Goal: Transaction & Acquisition: Book appointment/travel/reservation

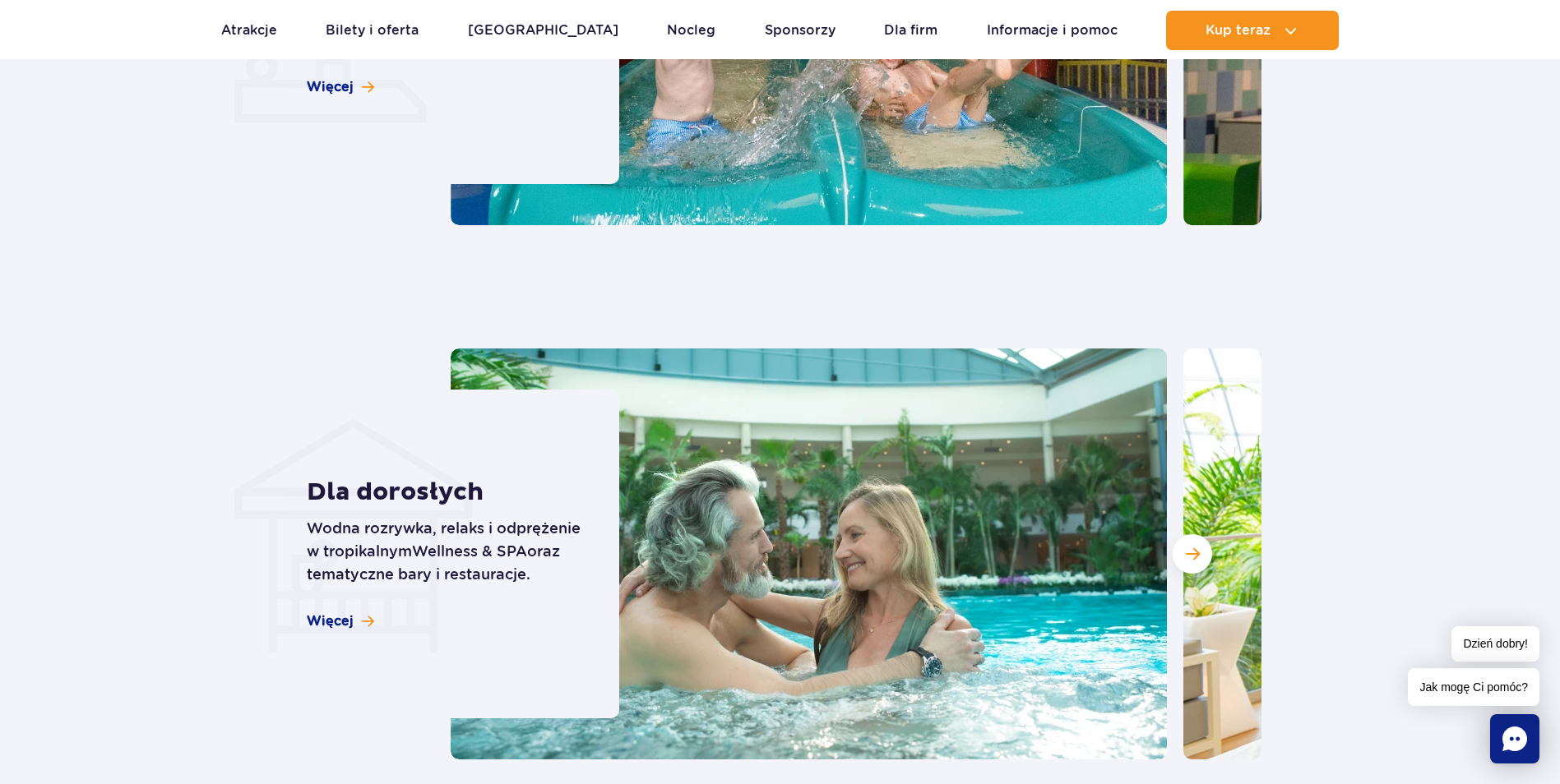
scroll to position [4357, 0]
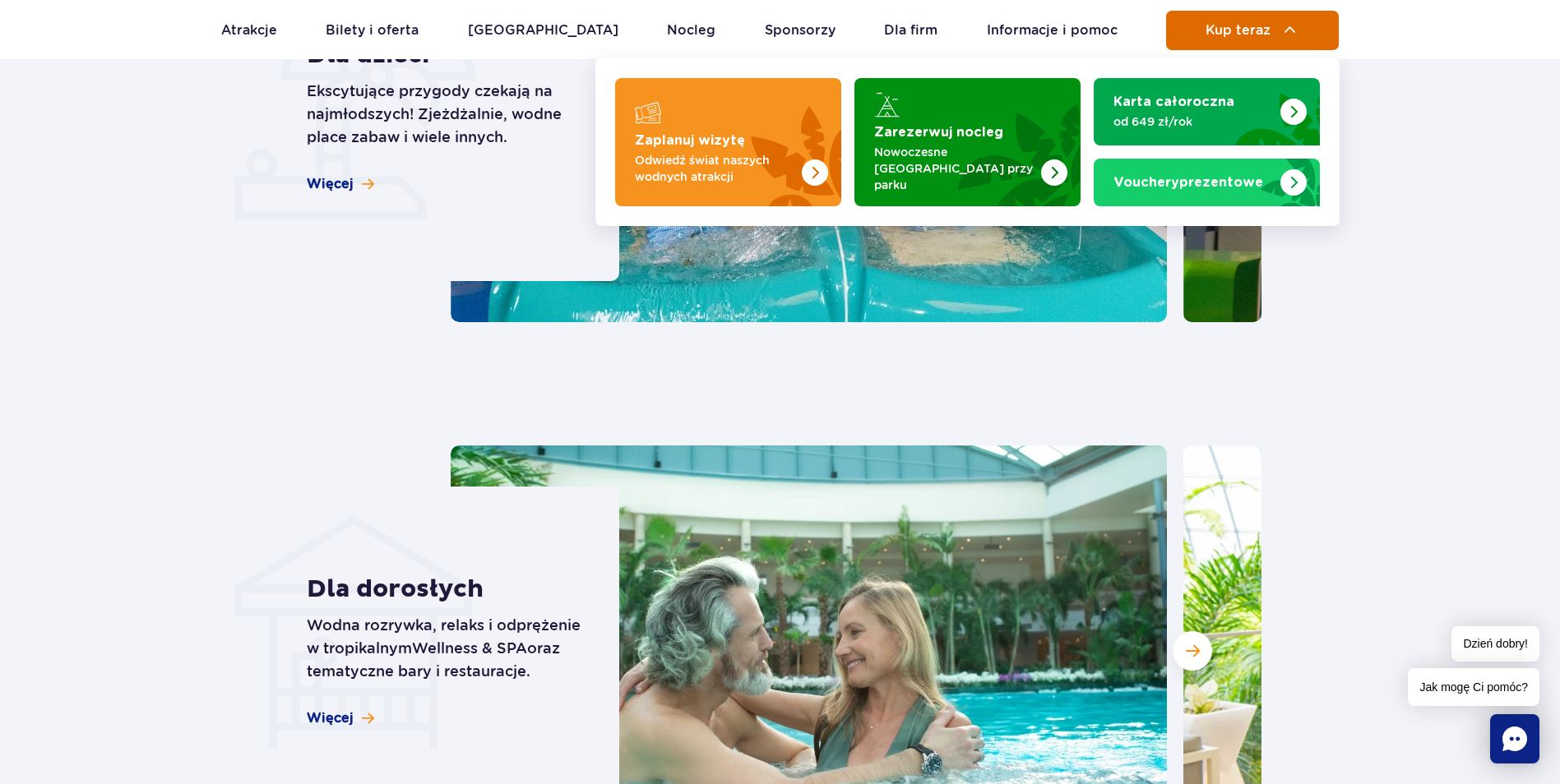
click at [1283, 36] on img at bounding box center [1290, 30] width 20 height 20
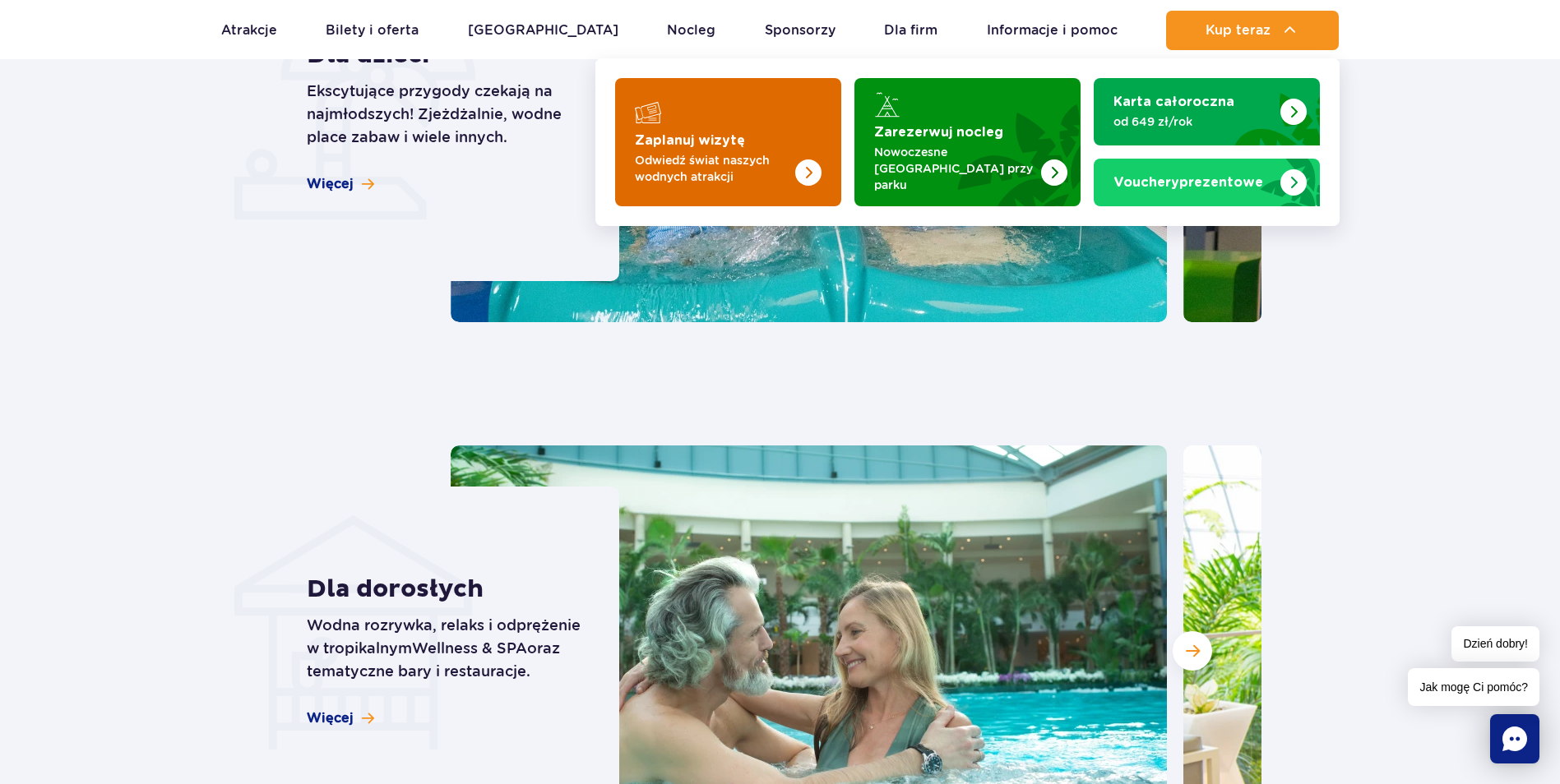
click at [713, 157] on p "Odwiedź świat naszych wodnych atrakcji" at bounding box center [715, 169] width 160 height 33
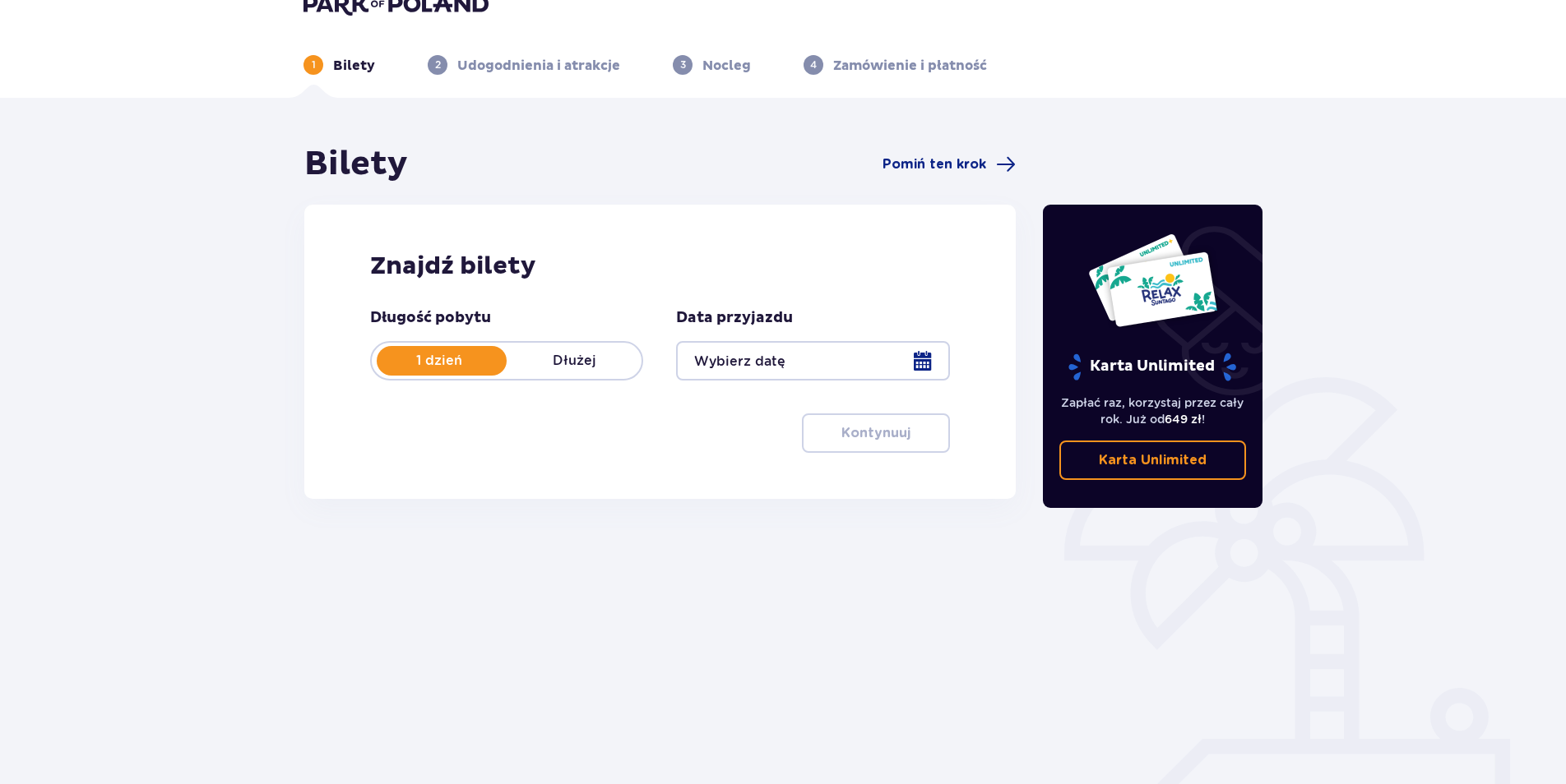
scroll to position [59, 0]
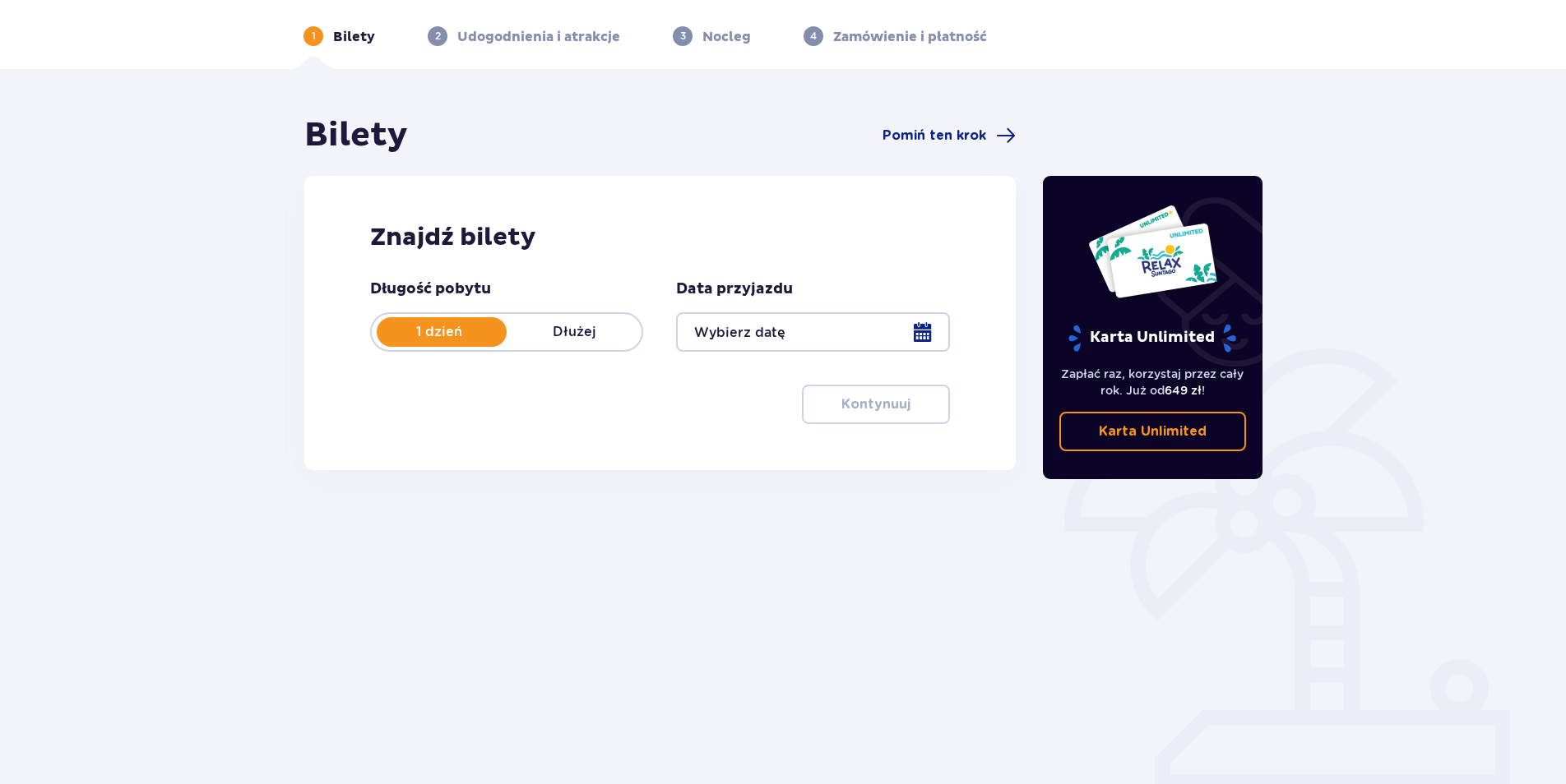
click at [825, 319] on div at bounding box center [813, 332] width 273 height 39
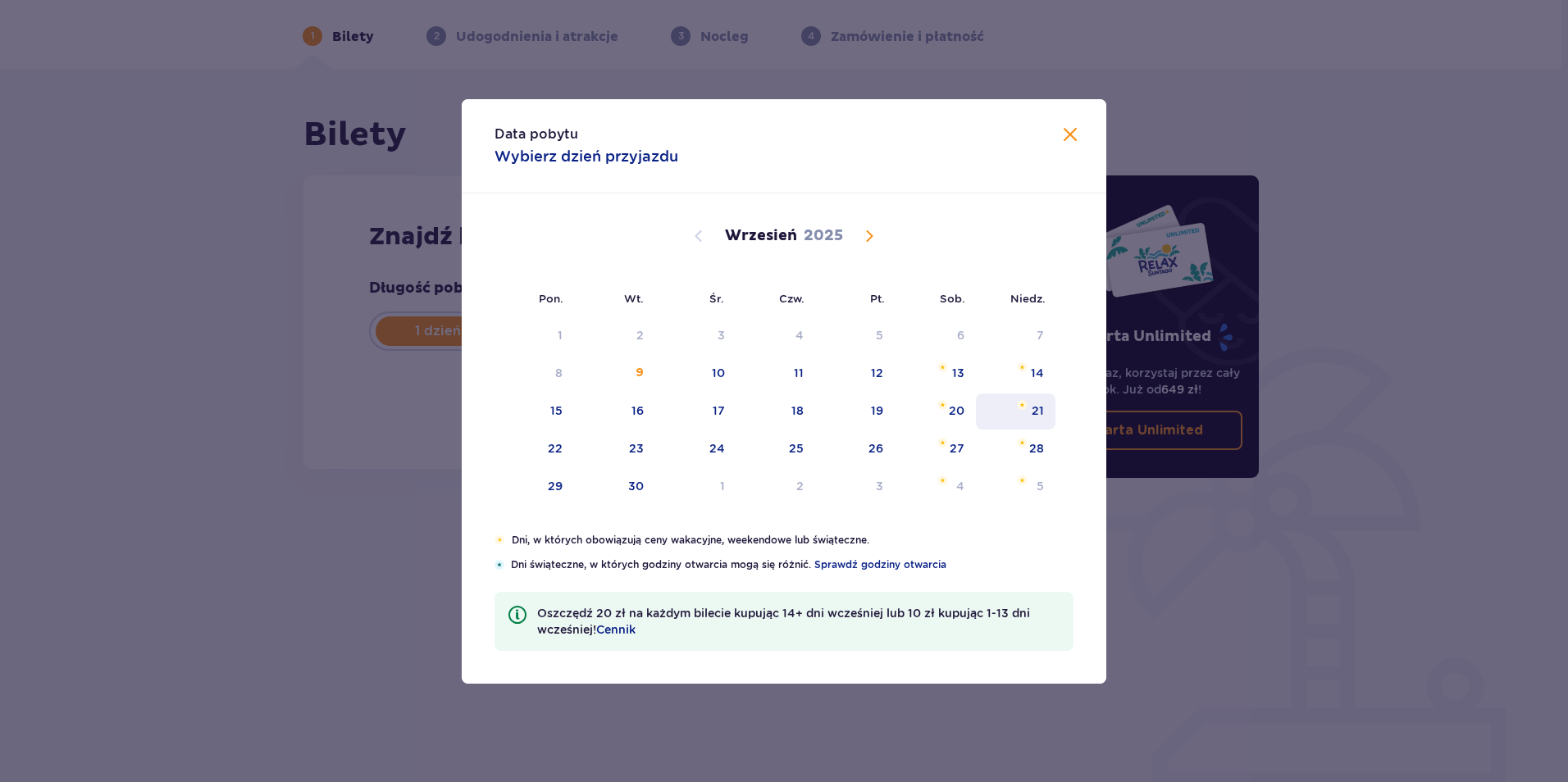
click at [1039, 407] on div "21" at bounding box center [1038, 411] width 12 height 16
type input "21.09.25"
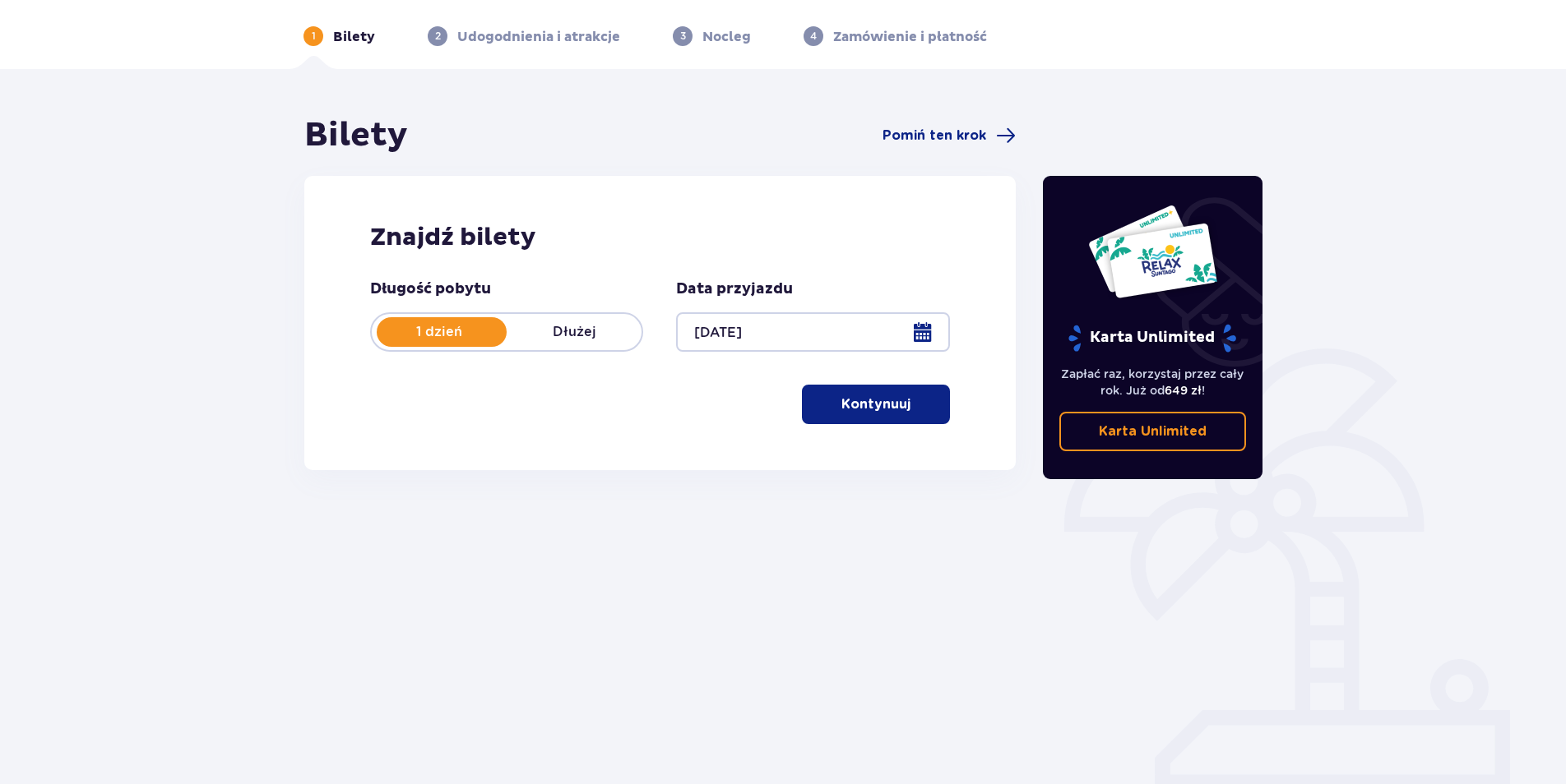
click at [888, 417] on button "Kontynuuj" at bounding box center [876, 404] width 148 height 39
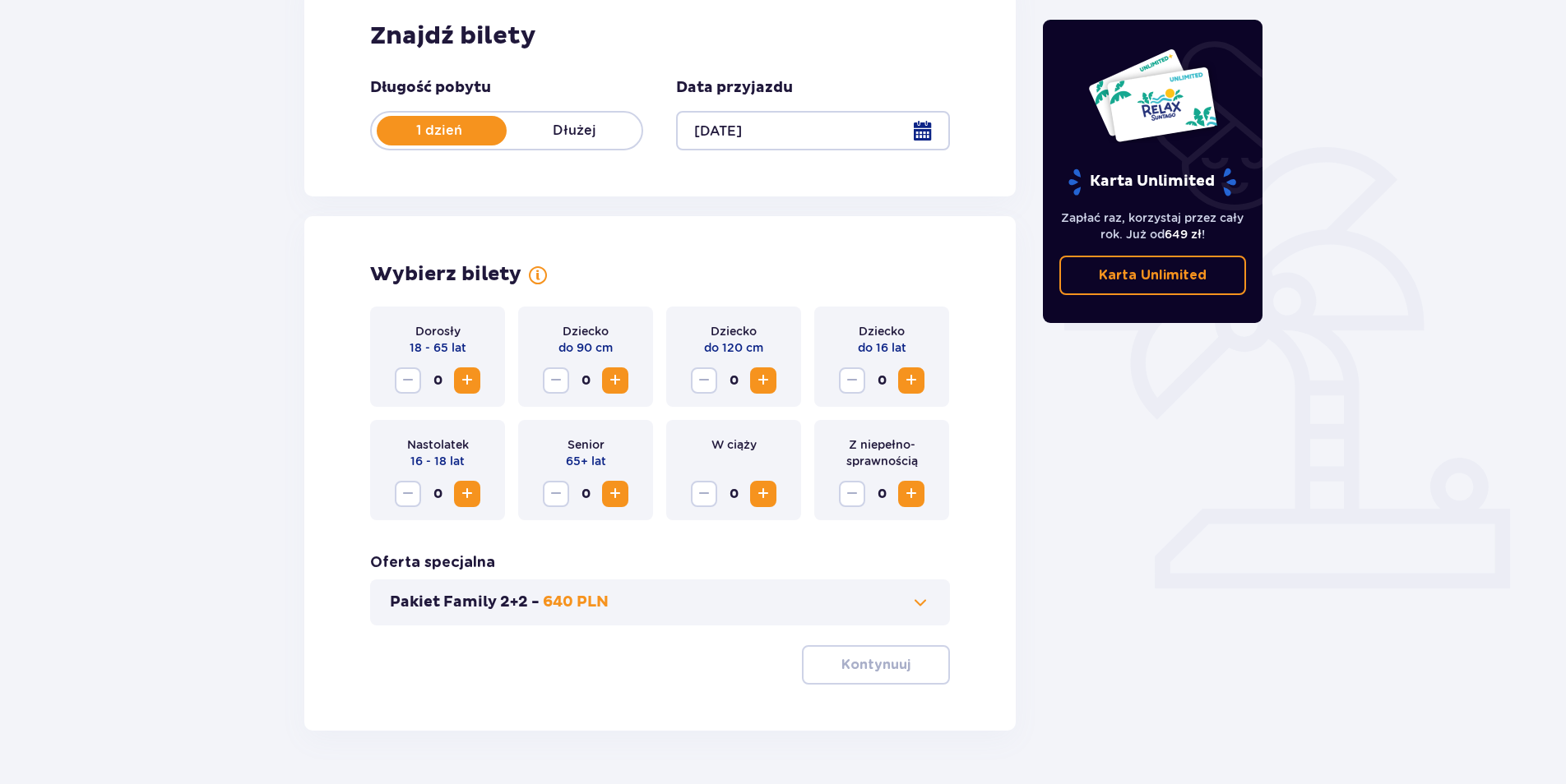
scroll to position [305, 0]
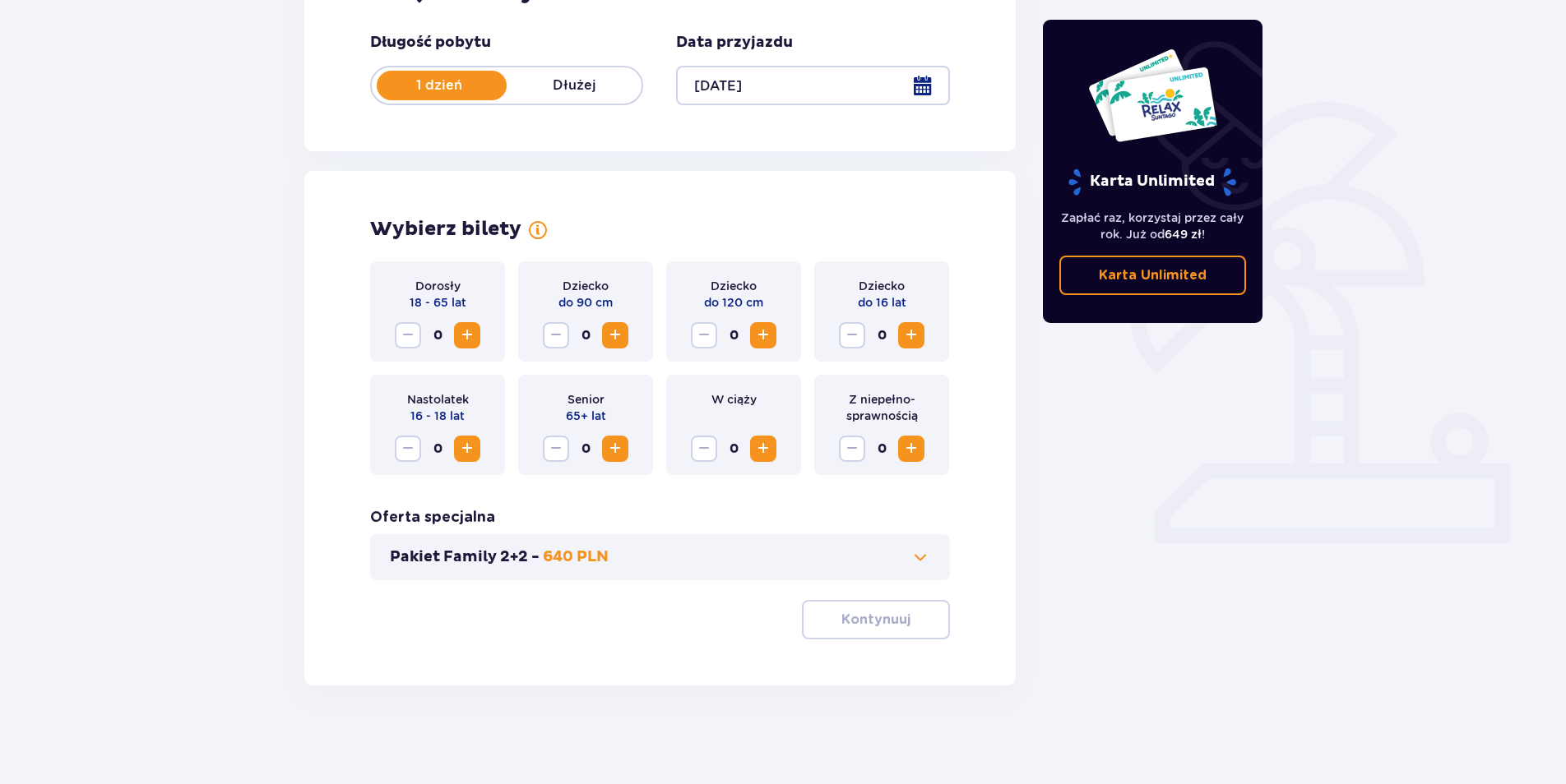
click at [911, 336] on span "Increase" at bounding box center [911, 335] width 20 height 20
click at [473, 338] on span "Increase" at bounding box center [467, 335] width 20 height 20
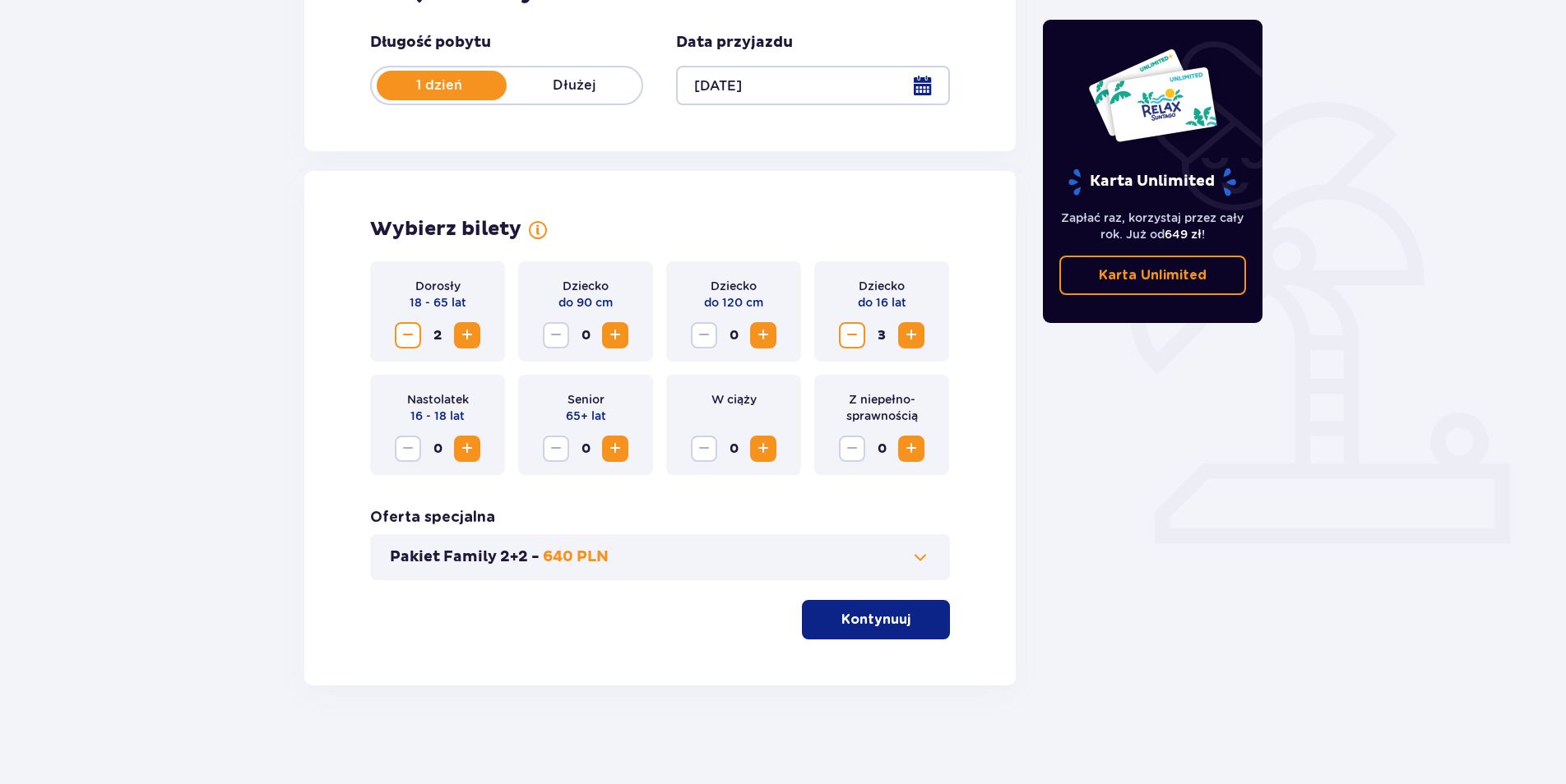
click at [888, 606] on button "Kontynuuj" at bounding box center [876, 620] width 148 height 39
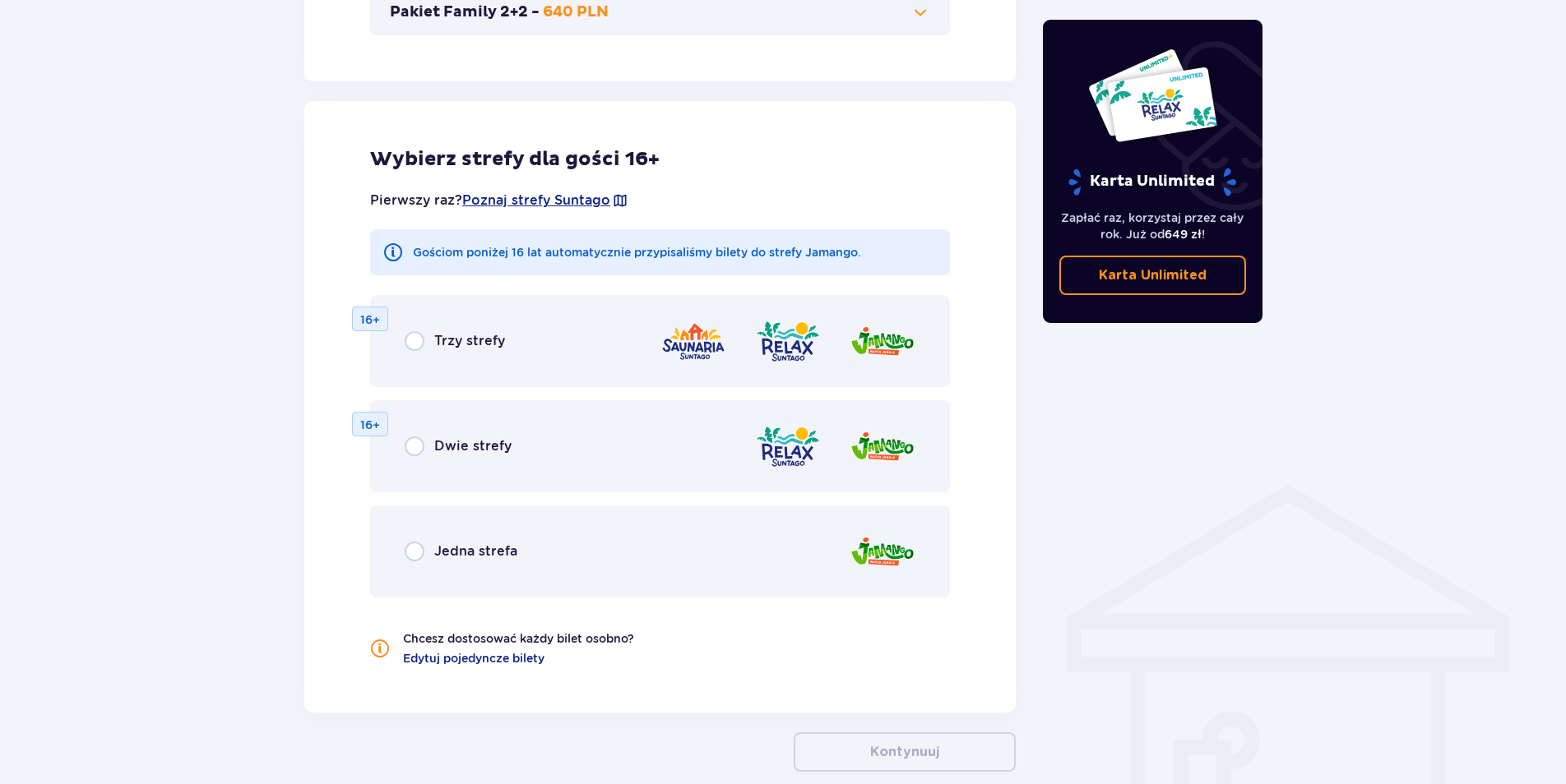
scroll to position [913, 0]
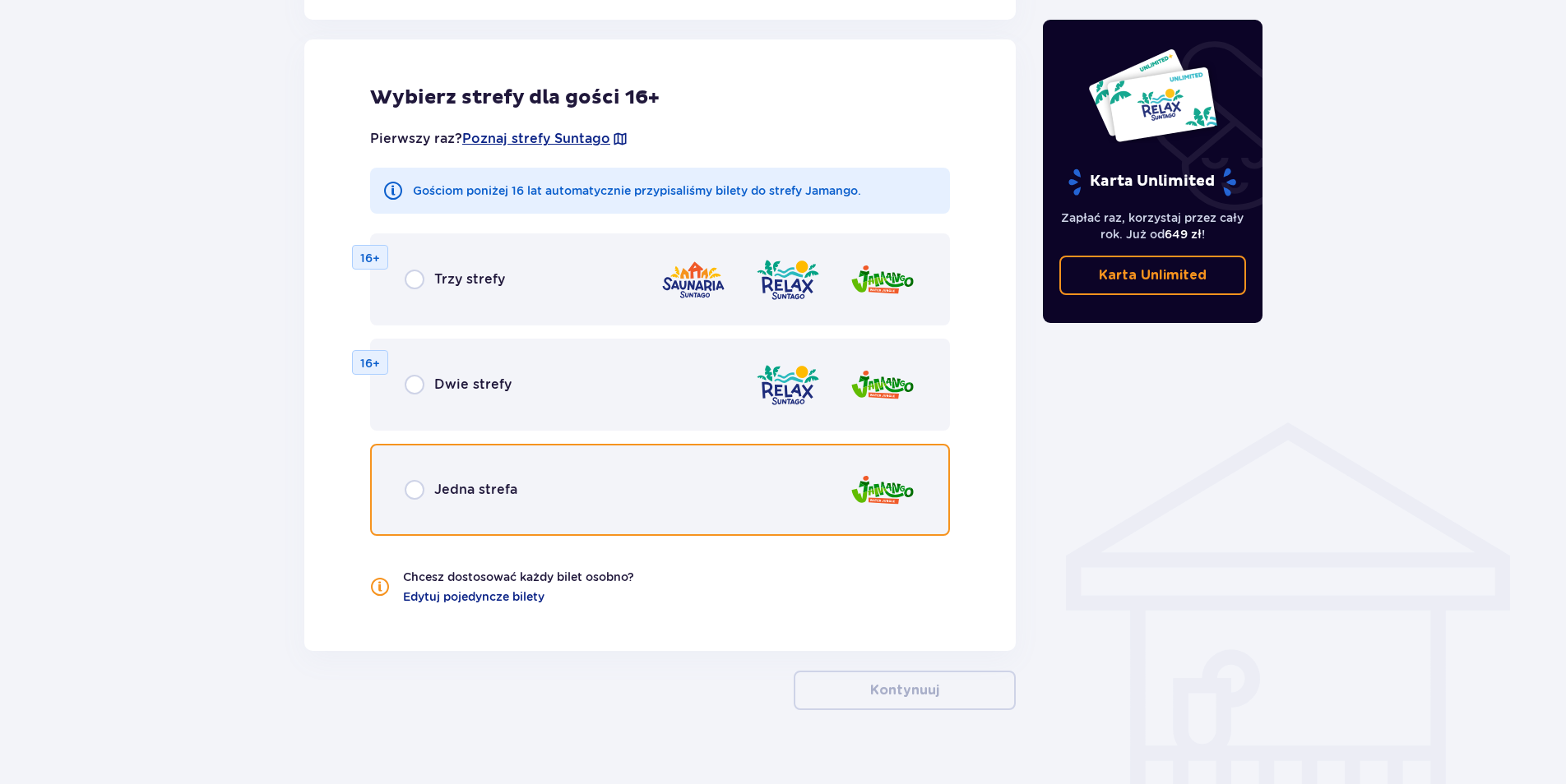
click at [412, 498] on input "radio" at bounding box center [414, 490] width 20 height 20
radio input "true"
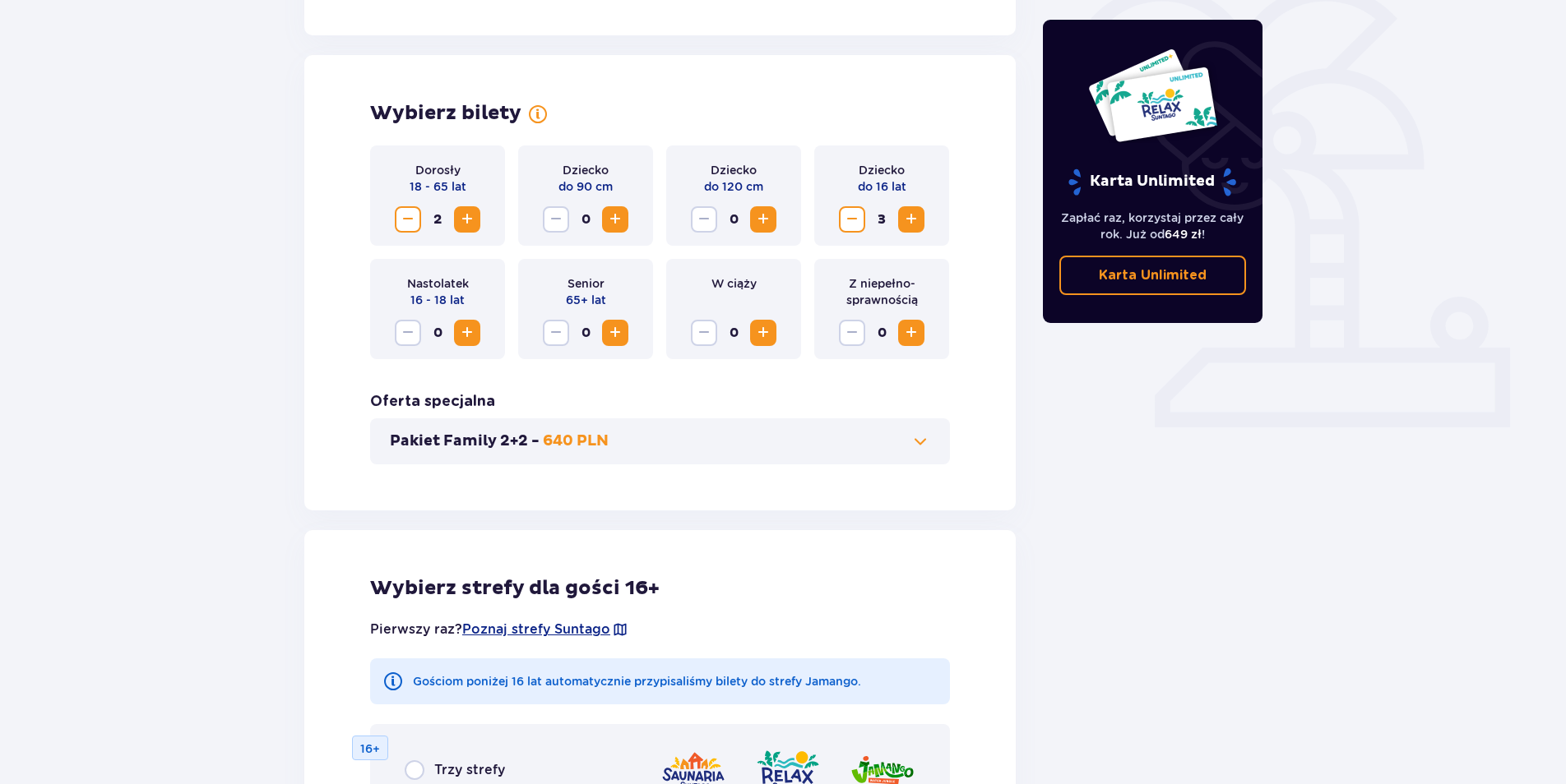
scroll to position [405, 0]
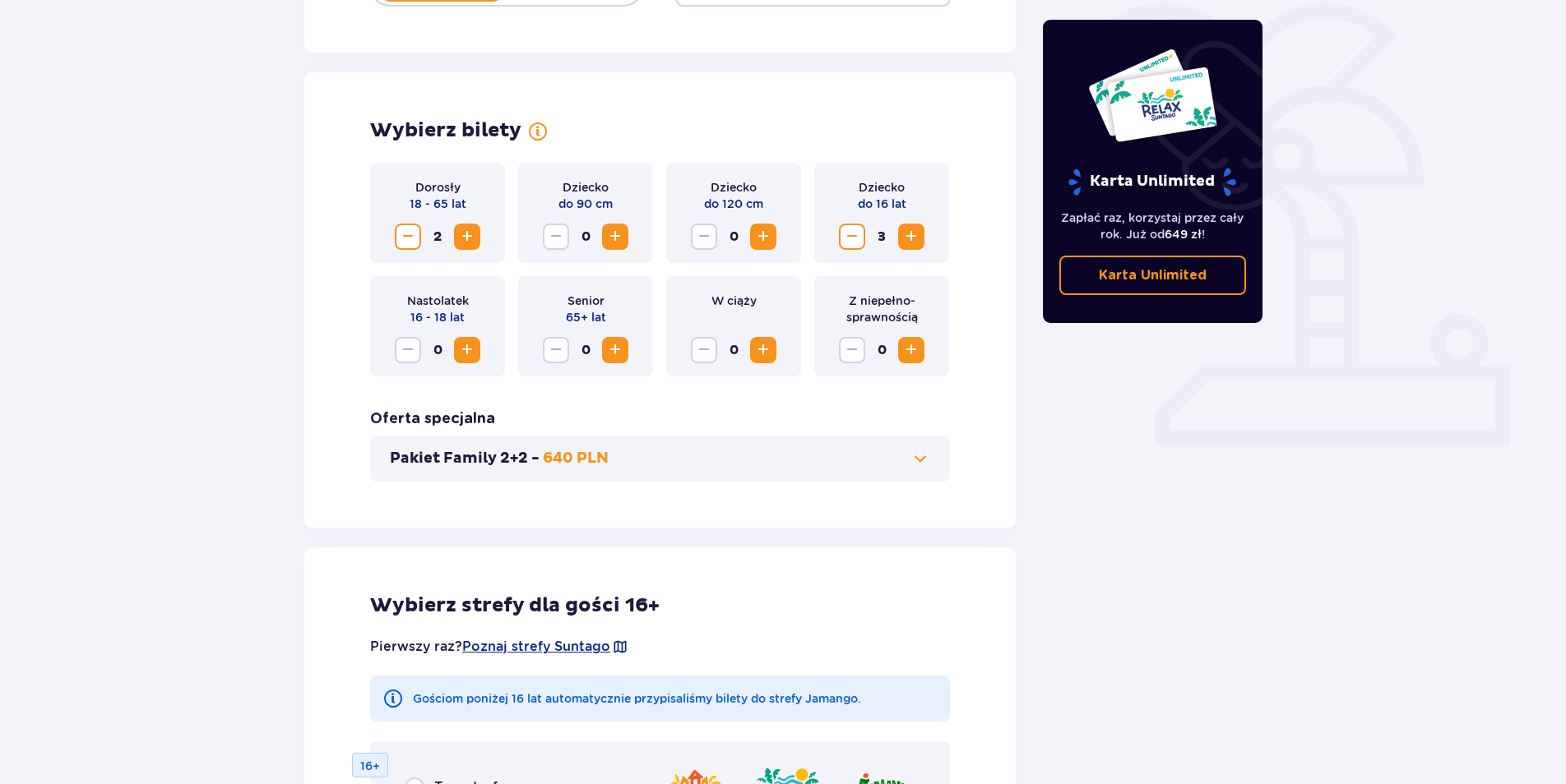
click at [887, 459] on button "Pakiet Family 2+2 - 640 PLN" at bounding box center [660, 459] width 541 height 20
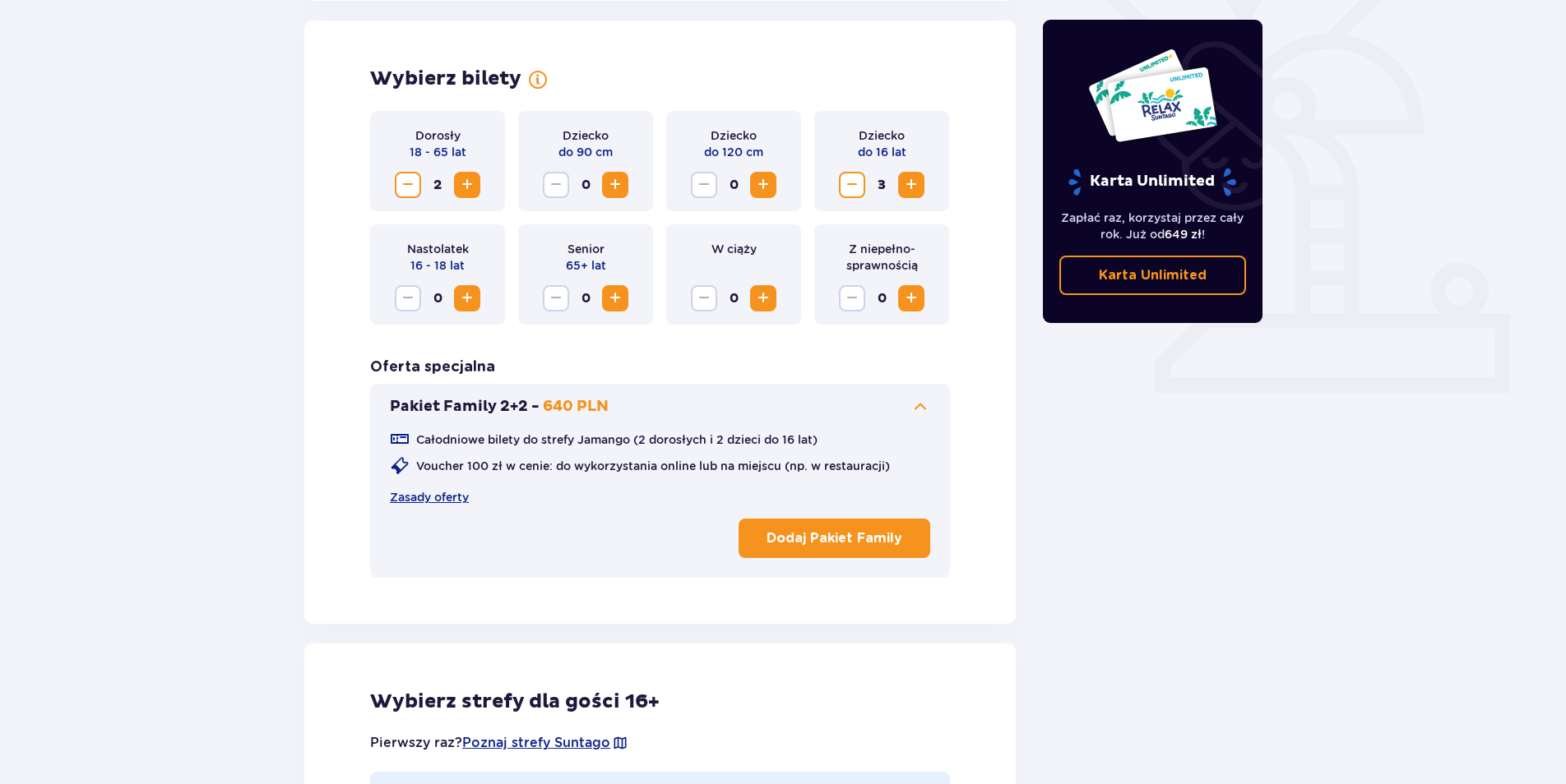
scroll to position [457, 0]
click at [855, 541] on p "Dodaj Pakiet Family" at bounding box center [834, 537] width 136 height 18
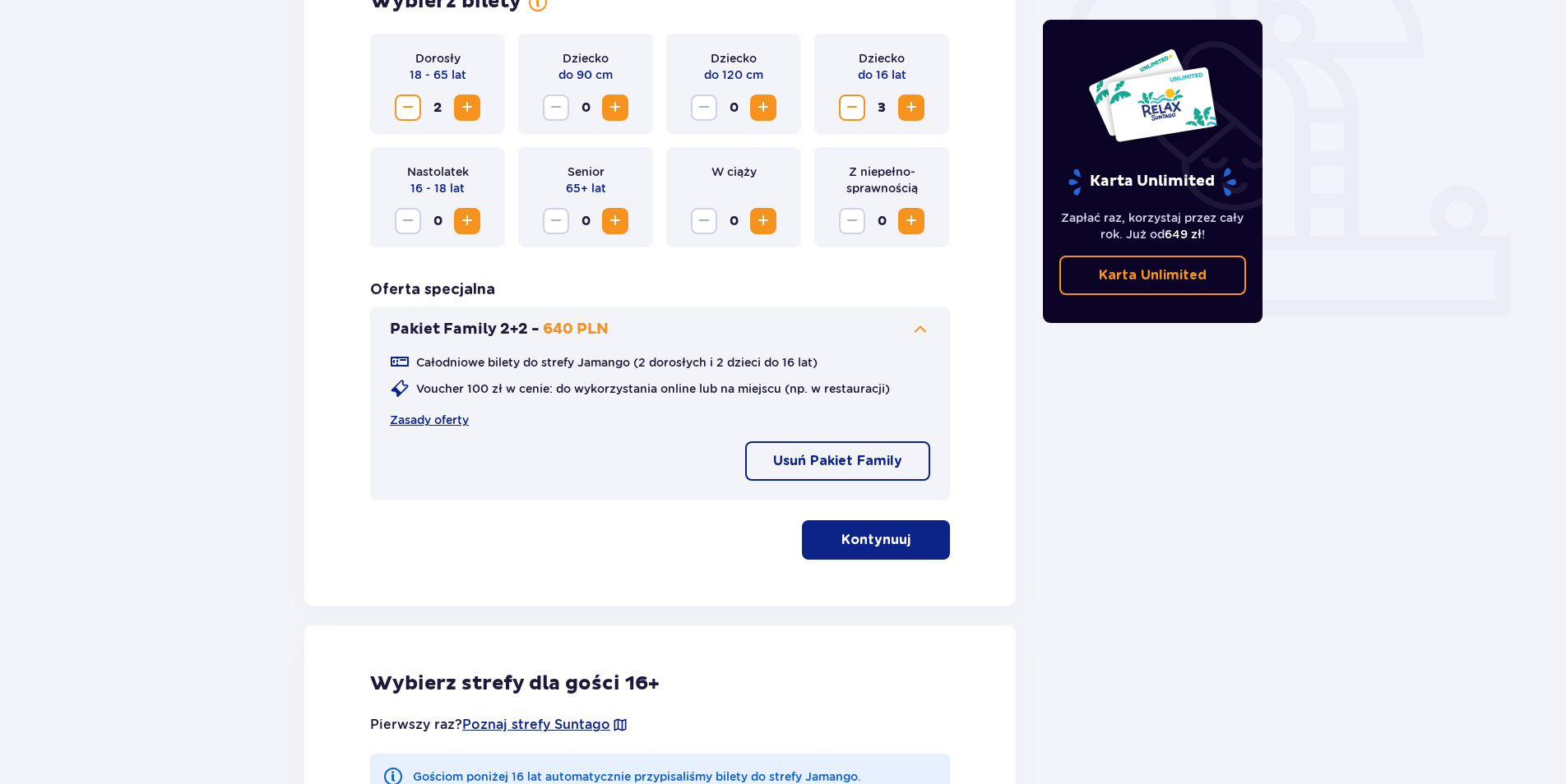
scroll to position [529, 0]
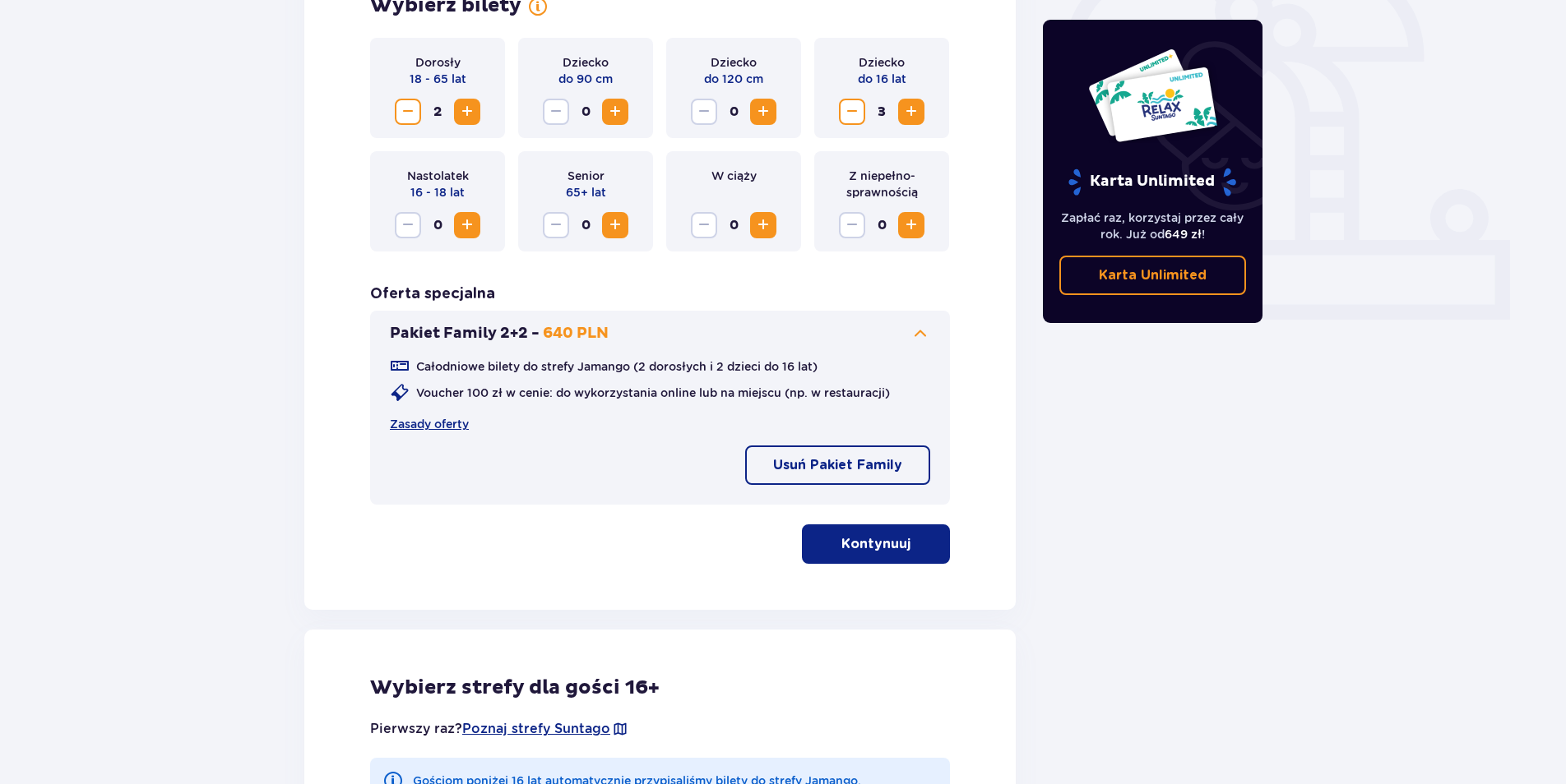
click at [413, 119] on span "Decrease" at bounding box center [407, 111] width 20 height 20
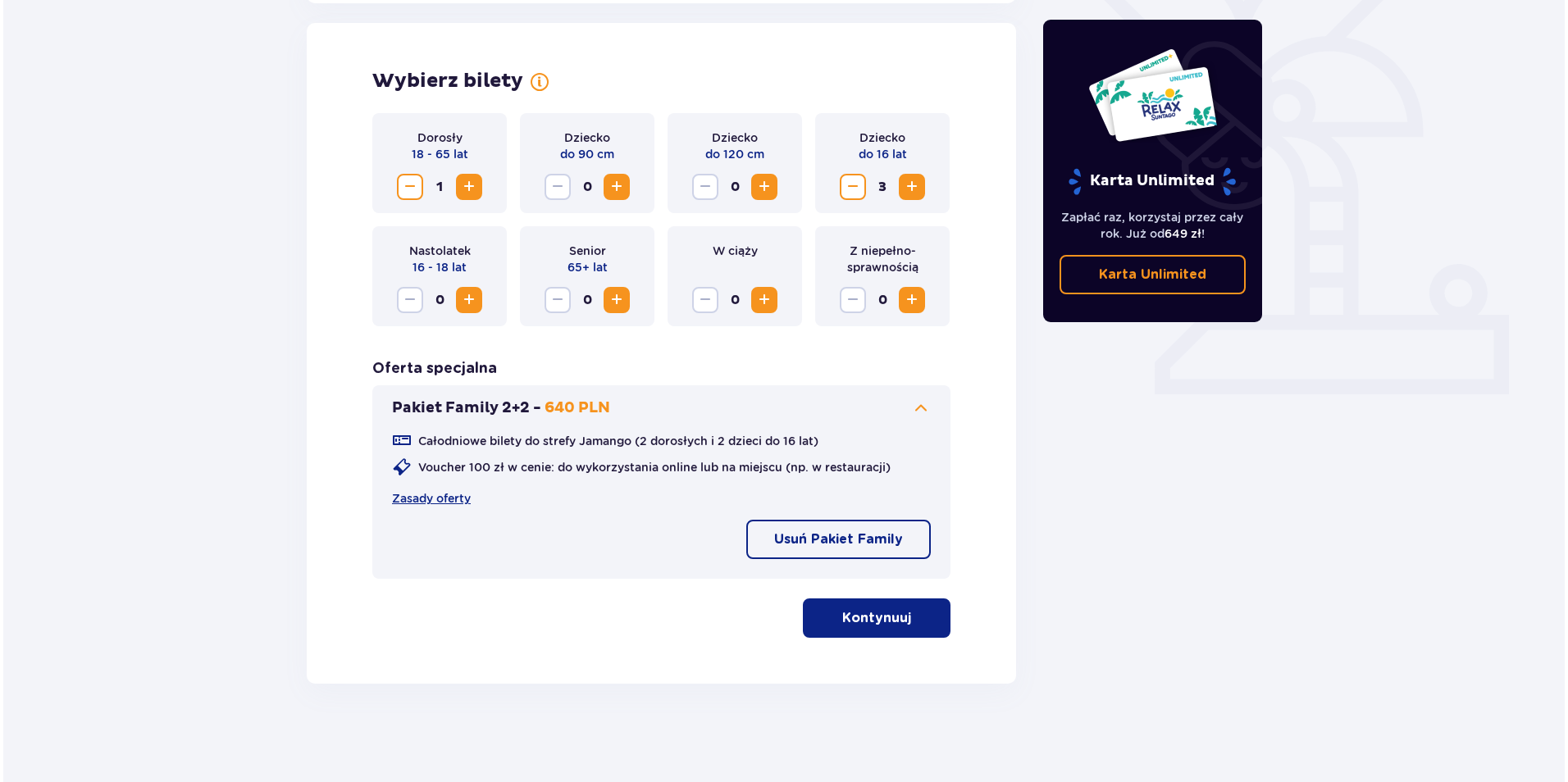
scroll to position [452, 0]
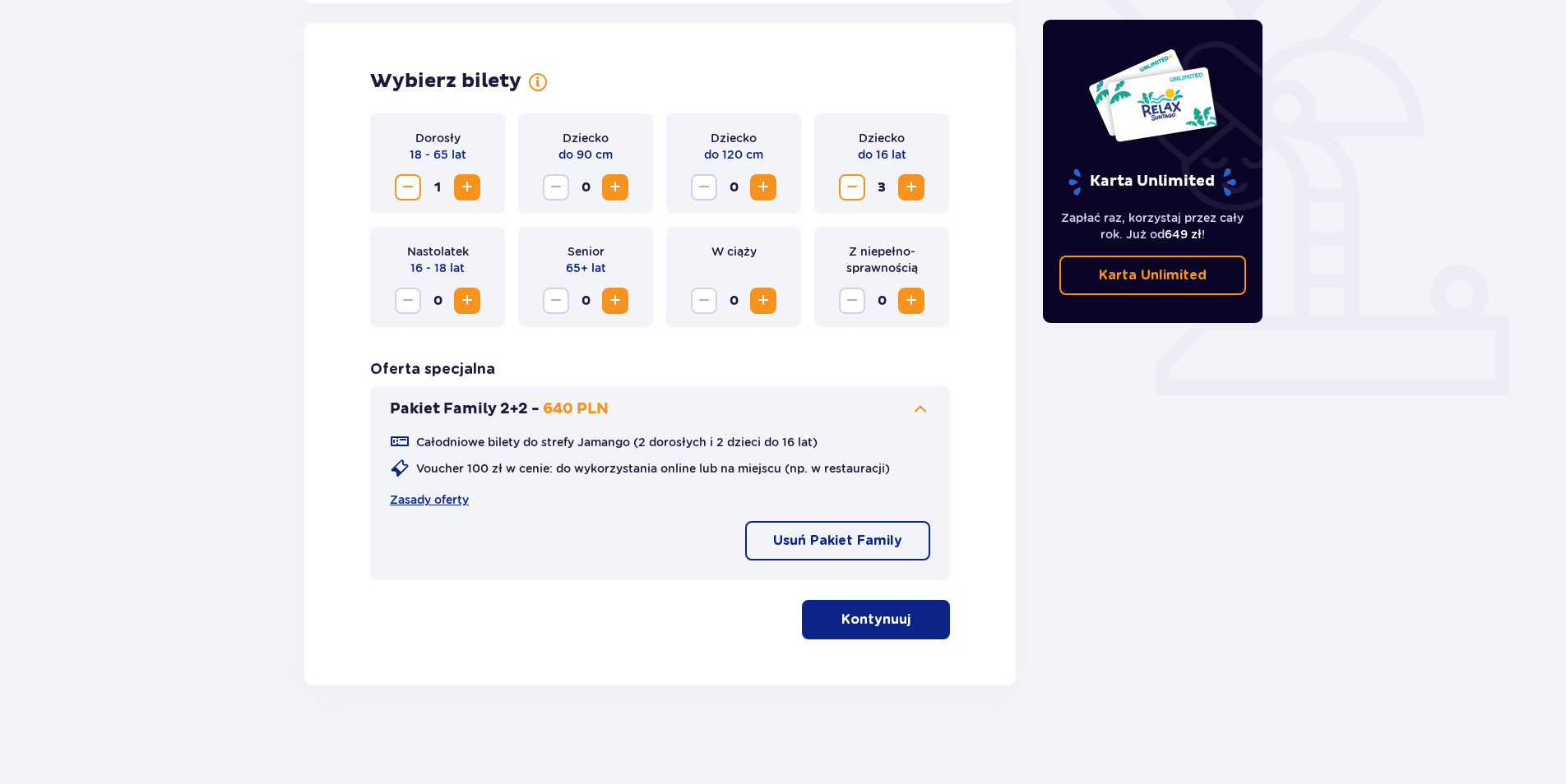
click at [400, 197] on span "Decrease" at bounding box center [407, 187] width 20 height 20
click at [851, 185] on span "Decrease" at bounding box center [851, 187] width 20 height 20
click at [841, 617] on p "Kontynuuj" at bounding box center [875, 620] width 69 height 18
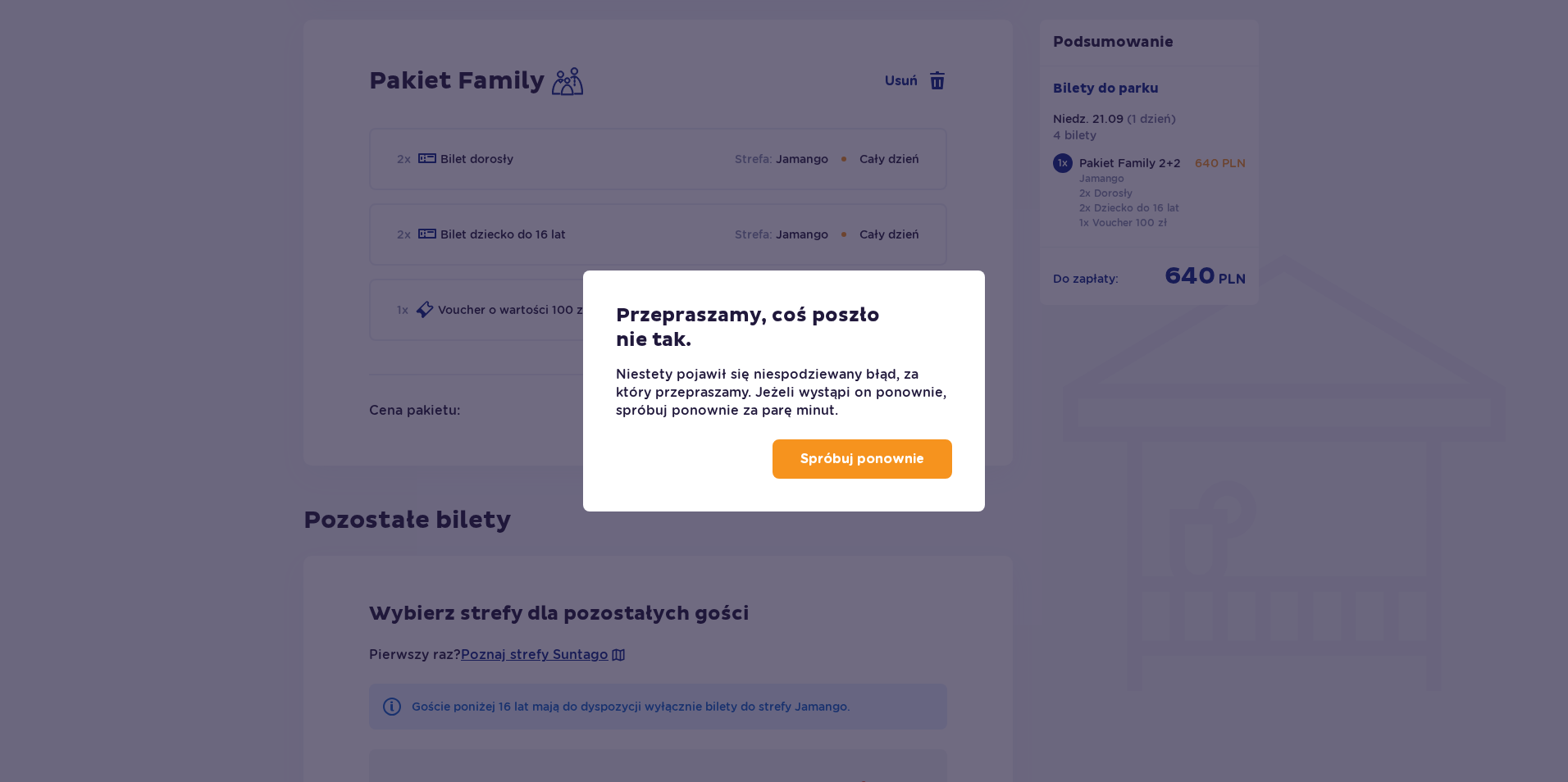
click at [851, 467] on p "Spróbuj ponownie" at bounding box center [862, 459] width 124 height 18
